Goal: Book appointment/travel/reservation

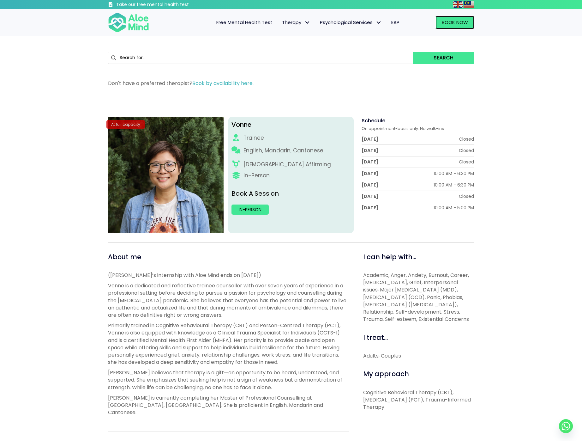
click at [453, 20] on span "Book Now" at bounding box center [455, 22] width 26 height 7
click at [445, 20] on span "Book Now" at bounding box center [455, 22] width 26 height 7
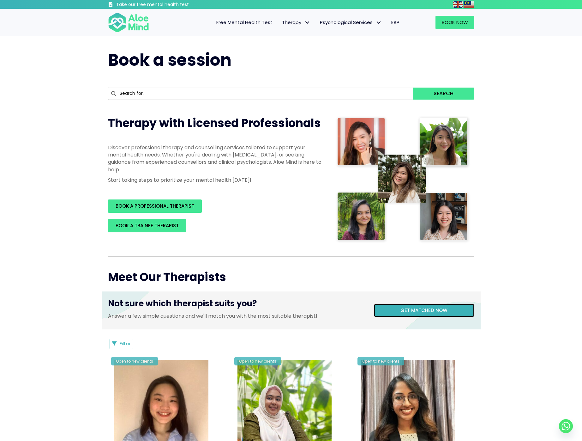
click at [401, 316] on link "Get matched now" at bounding box center [424, 310] width 100 height 13
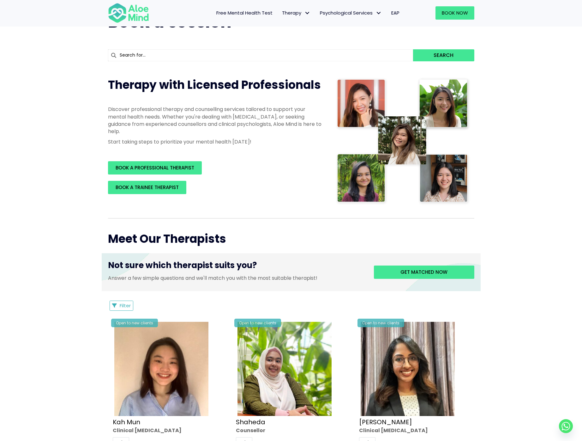
scroll to position [39, 0]
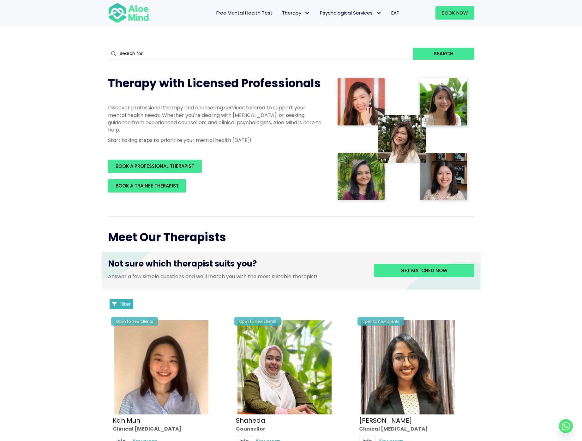
click at [124, 304] on span "Filter" at bounding box center [125, 303] width 11 height 7
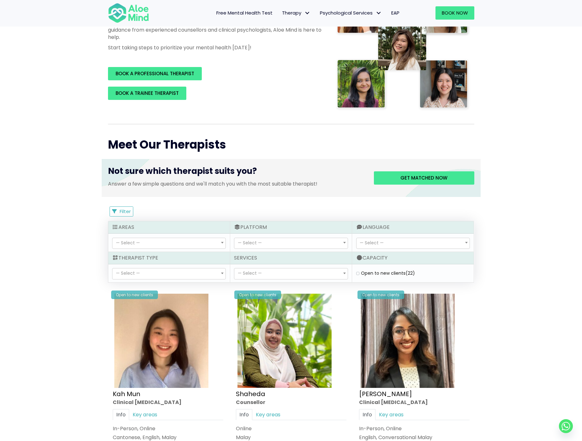
scroll to position [142, 0]
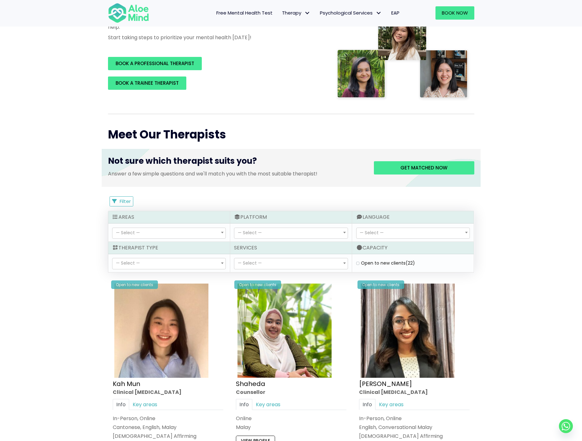
click at [215, 229] on span "— Select —" at bounding box center [168, 233] width 113 height 11
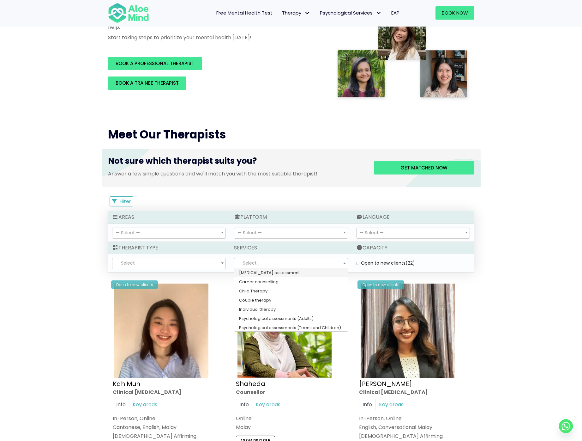
click at [290, 264] on span "— Select —" at bounding box center [290, 263] width 113 height 11
select select "149"
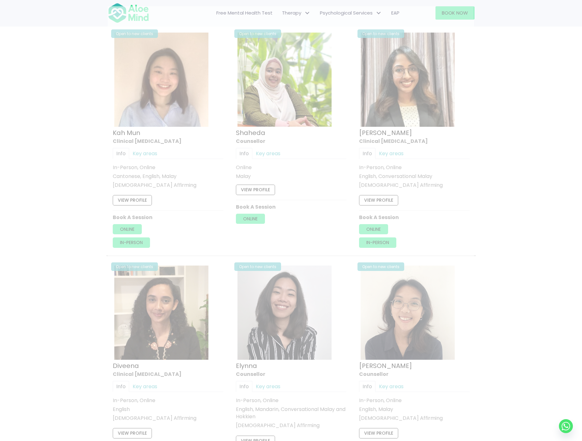
scroll to position [337, 0]
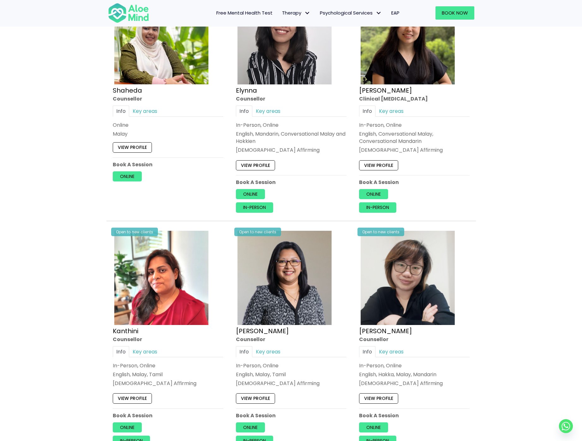
scroll to position [379, 0]
click at [144, 143] on link "View profile" at bounding box center [132, 148] width 39 height 10
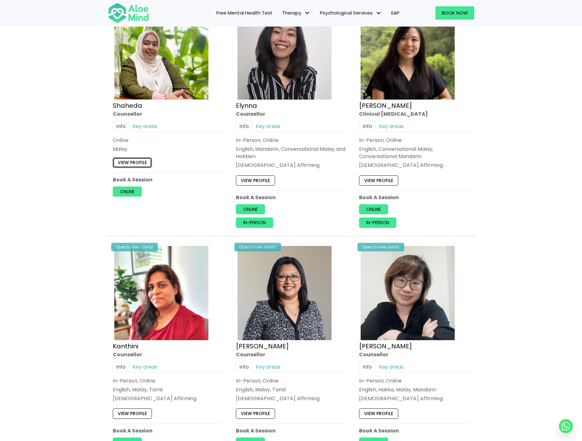
scroll to position [362, 0]
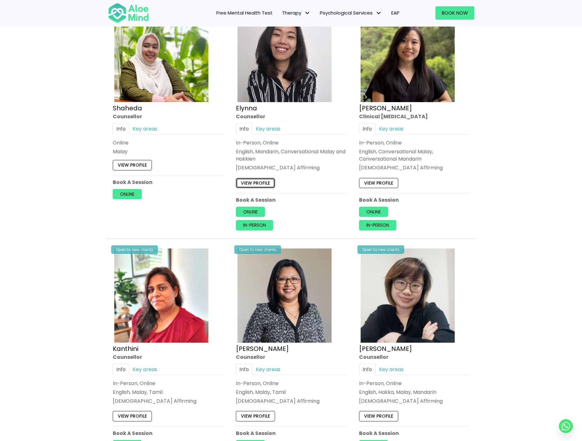
click at [264, 183] on link "View profile" at bounding box center [255, 183] width 39 height 10
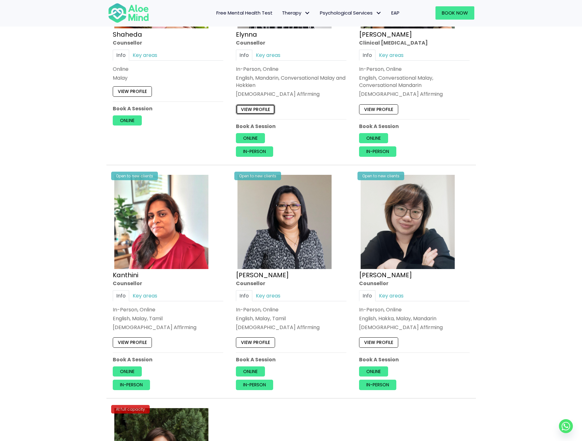
scroll to position [435, 0]
click at [129, 367] on link "Online" at bounding box center [127, 371] width 29 height 10
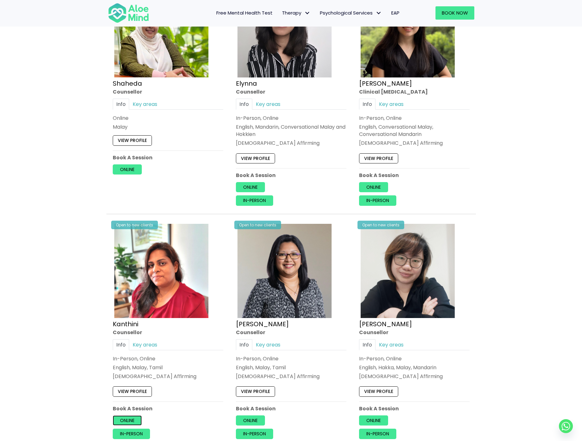
scroll to position [359, 0]
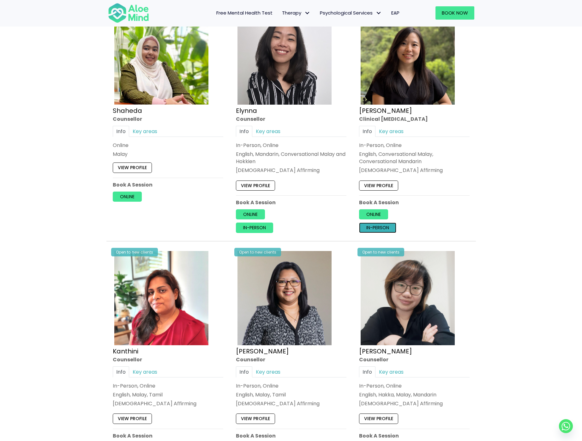
click at [379, 224] on link "In-person" at bounding box center [377, 228] width 37 height 10
click at [371, 213] on link "Online" at bounding box center [373, 214] width 29 height 10
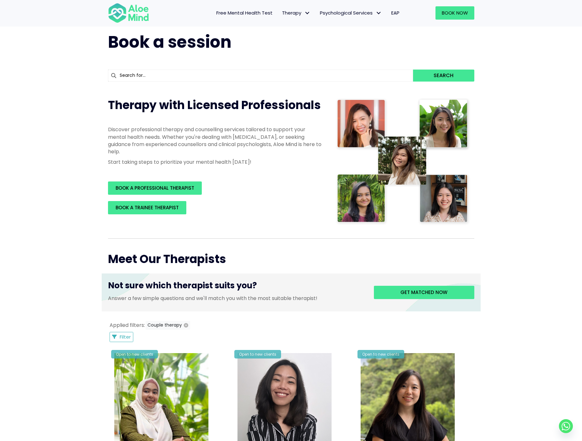
scroll to position [0, 0]
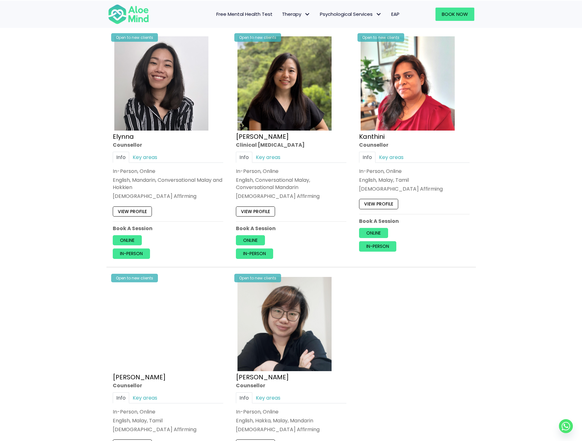
scroll to position [334, 0]
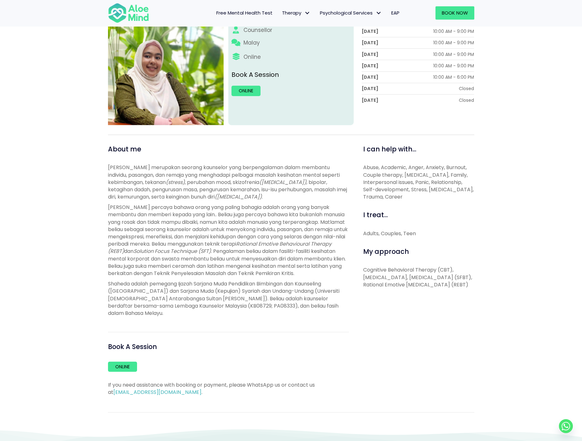
scroll to position [107, 0]
click at [223, 178] on span ", perubahan mood, skizofrenia" at bounding box center [222, 181] width 75 height 7
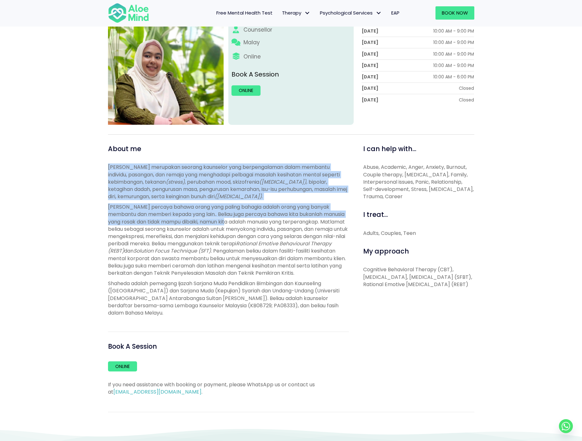
drag, startPoint x: 108, startPoint y: 169, endPoint x: 232, endPoint y: 223, distance: 135.4
click at [232, 223] on div "Shaheda merupakan seorang kaunselor yang berpengalaman dalam membantu individu,…" at bounding box center [228, 239] width 241 height 153
click at [130, 366] on link "Online" at bounding box center [122, 366] width 29 height 10
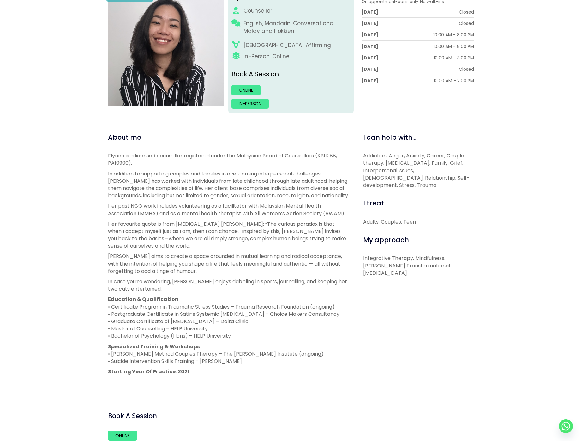
scroll to position [477, 0]
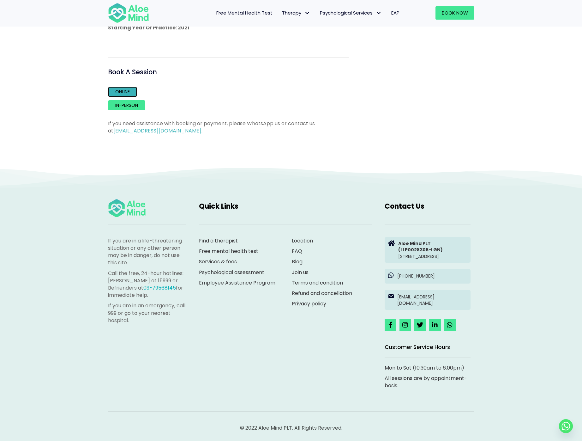
click at [126, 87] on link "Online" at bounding box center [122, 92] width 29 height 10
click at [135, 100] on link "In-person" at bounding box center [126, 105] width 37 height 10
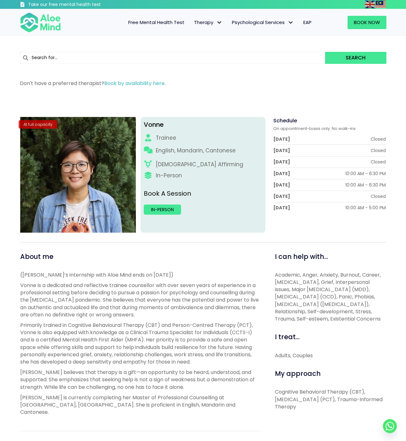
click at [276, 65] on div "Search" at bounding box center [203, 58] width 366 height 18
click at [377, 22] on span "Book Now" at bounding box center [367, 22] width 26 height 7
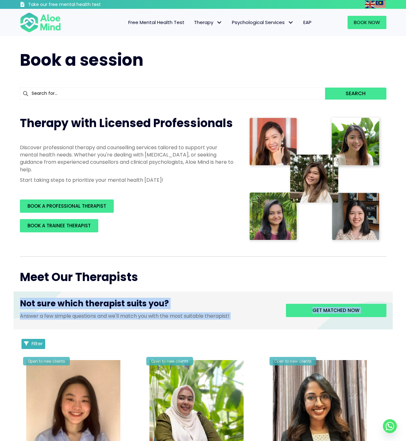
drag, startPoint x: 208, startPoint y: 285, endPoint x: 25, endPoint y: 348, distance: 194.2
click at [34, 344] on span "Filter" at bounding box center [37, 343] width 11 height 7
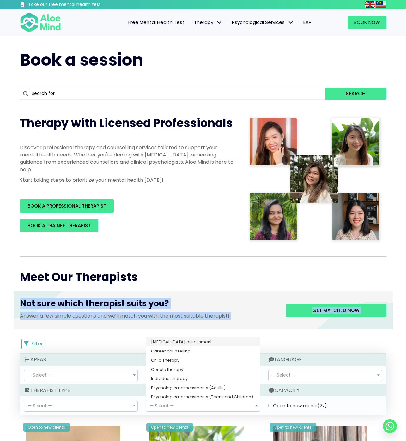
click at [184, 405] on span "— Select —" at bounding box center [202, 406] width 113 height 11
select select "156"
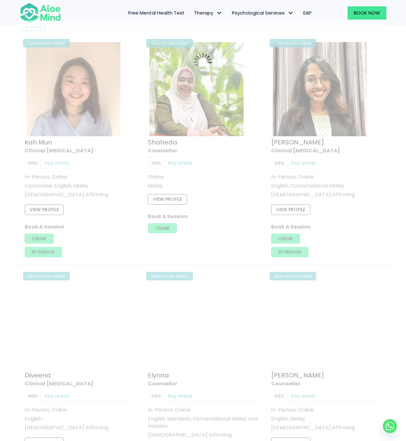
scroll to position [338, 0]
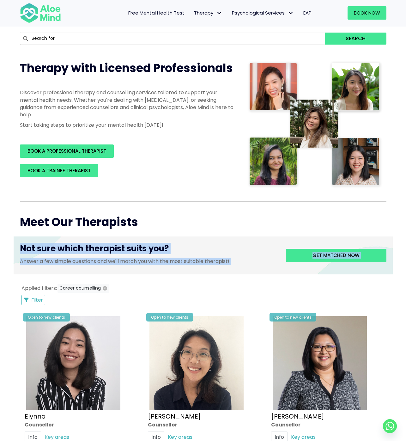
scroll to position [53, 0]
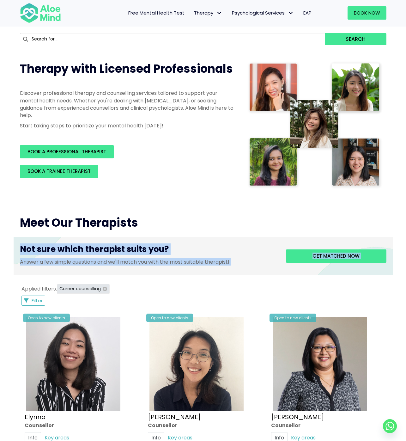
click at [106, 289] on icon "button" at bounding box center [105, 288] width 4 height 4
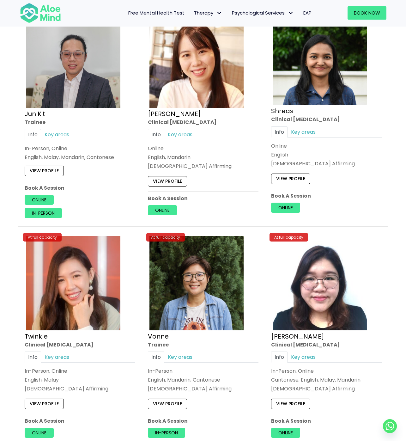
scroll to position [2231, 0]
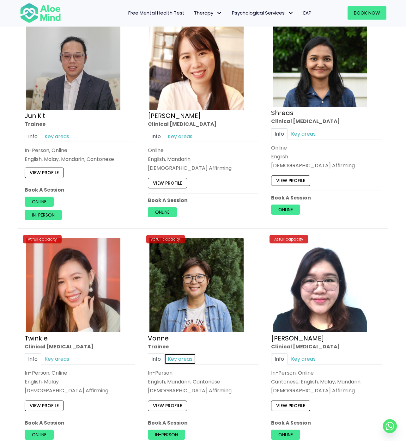
click at [178, 356] on link "Key areas" at bounding box center [180, 358] width 32 height 11
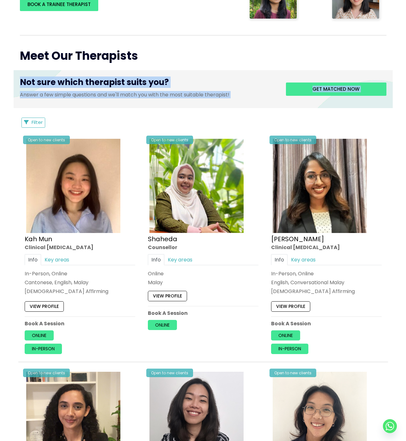
scroll to position [0, 0]
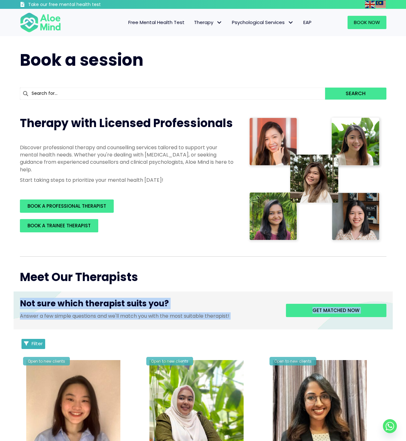
click at [39, 345] on span "Filter" at bounding box center [37, 343] width 11 height 7
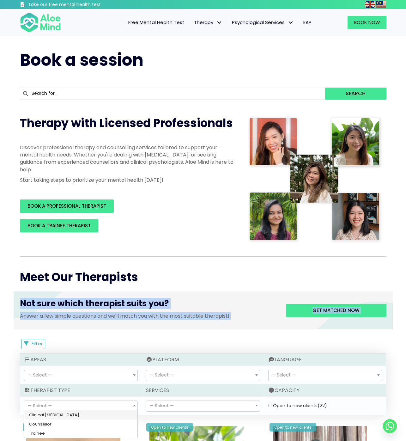
click at [88, 408] on span "— Select —" at bounding box center [80, 406] width 113 height 11
select select "80"
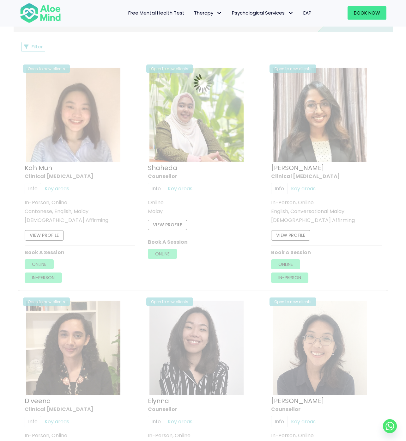
scroll to position [338, 0]
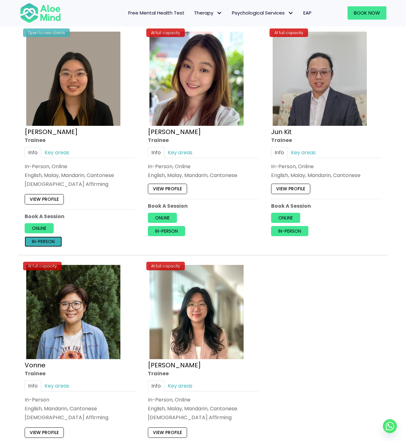
click at [40, 242] on link "In-person" at bounding box center [43, 242] width 37 height 10
click at [62, 153] on link "Key areas" at bounding box center [57, 152] width 32 height 11
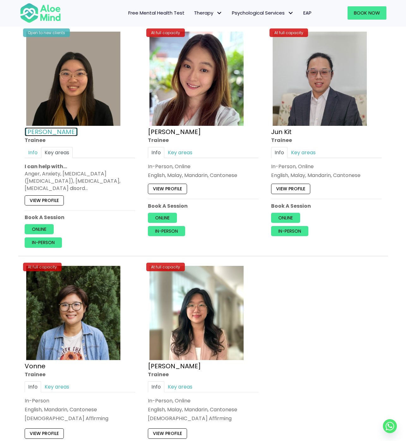
click at [32, 131] on link "[PERSON_NAME]" at bounding box center [51, 131] width 53 height 9
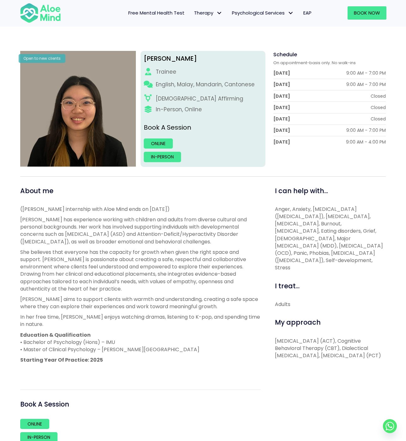
scroll to position [53, 0]
